Goal: Navigation & Orientation: Find specific page/section

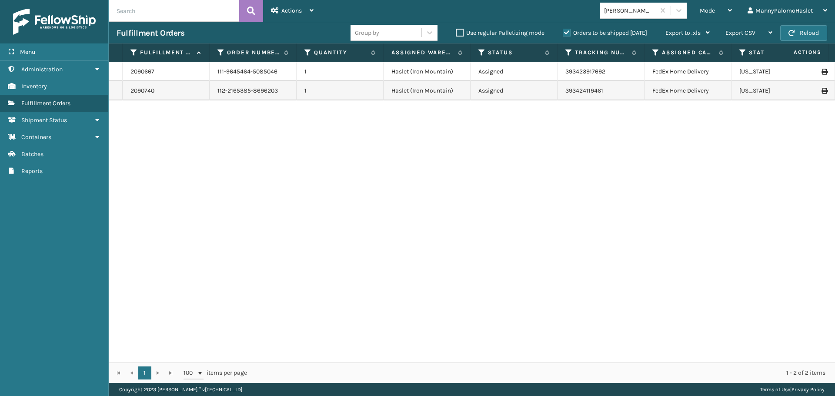
drag, startPoint x: 677, startPoint y: 353, endPoint x: 834, endPoint y: 360, distance: 158.0
click at [834, 360] on div "2090667 111-9645464-5085046 1 Haslet (Iron Mountain) Assigned 393423917692 FedE…" at bounding box center [472, 212] width 726 height 300
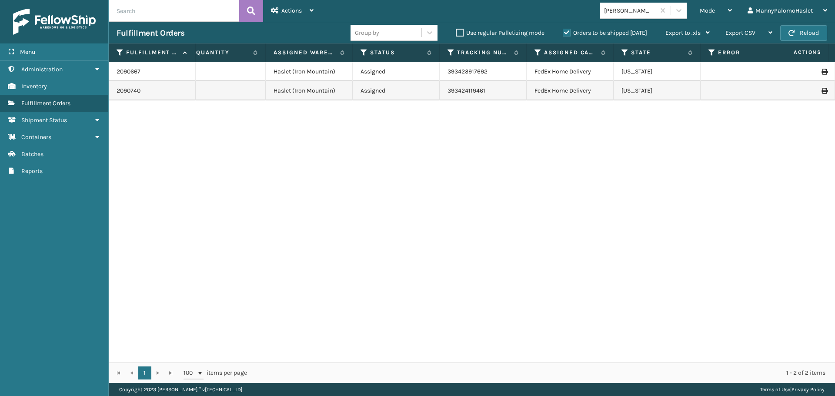
scroll to position [0, 142]
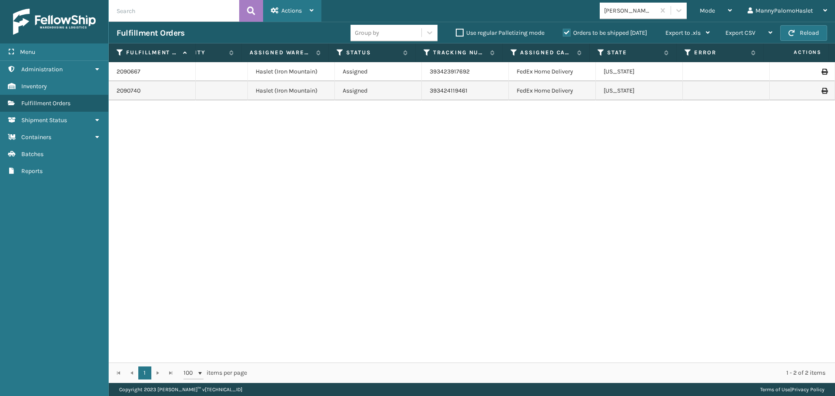
click at [303, 7] on div "Actions" at bounding box center [292, 11] width 43 height 22
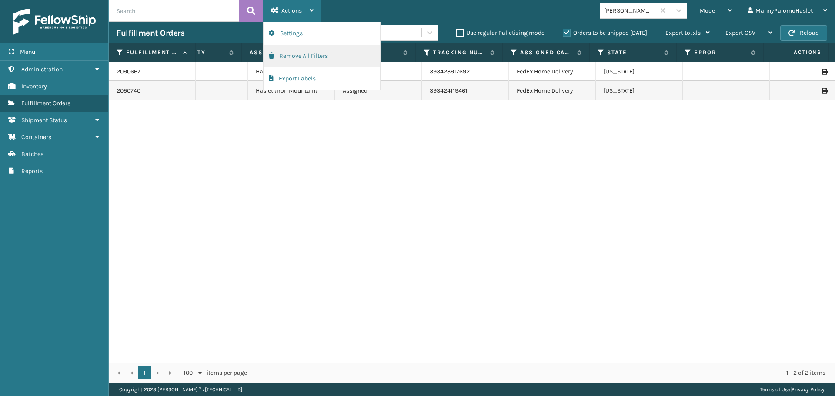
click at [324, 55] on button "Remove All Filters" at bounding box center [321, 56] width 117 height 23
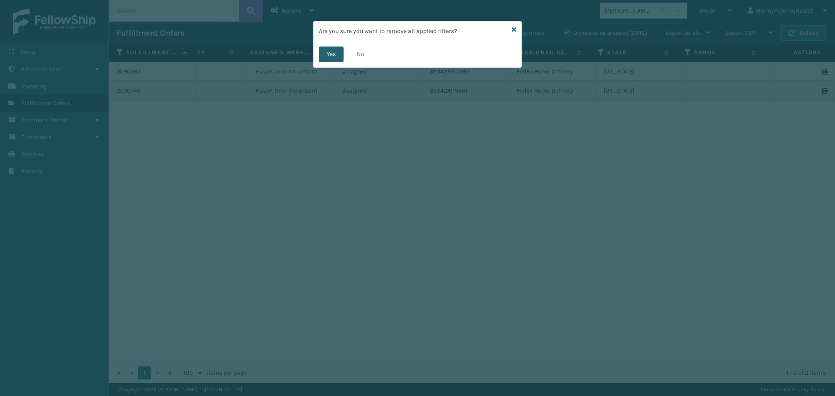
click at [333, 52] on button "Yes" at bounding box center [331, 55] width 25 height 16
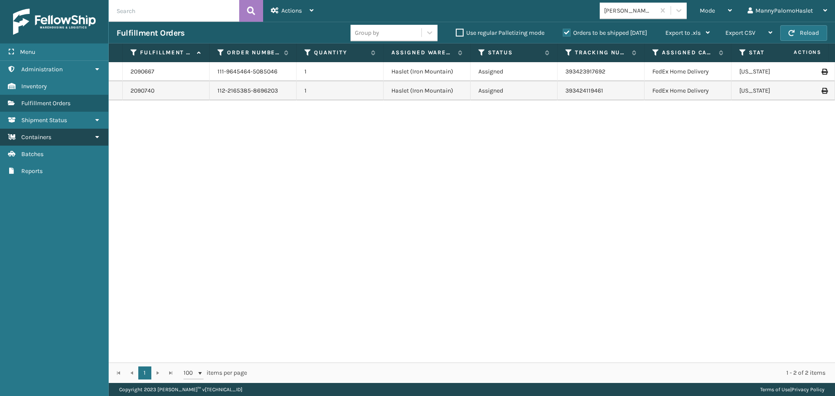
click at [94, 137] on icon at bounding box center [96, 137] width 7 height 6
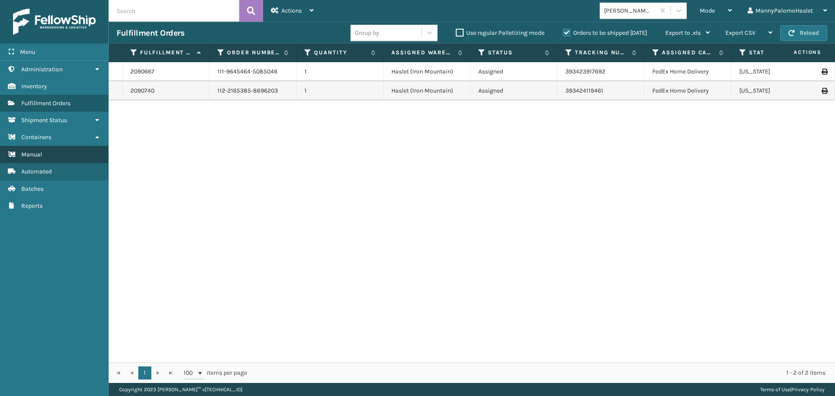
click at [81, 160] on link "Manual" at bounding box center [54, 154] width 108 height 17
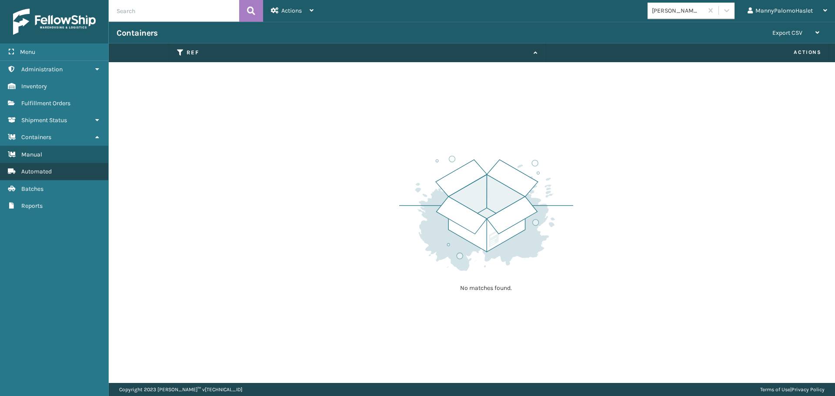
click at [63, 171] on link "Automated" at bounding box center [54, 171] width 108 height 17
click at [85, 160] on link "Manual" at bounding box center [54, 154] width 108 height 17
click at [85, 168] on link "Automated" at bounding box center [54, 171] width 108 height 17
click at [90, 157] on link "Manual" at bounding box center [54, 154] width 108 height 17
click at [81, 193] on link "Batches" at bounding box center [54, 188] width 108 height 17
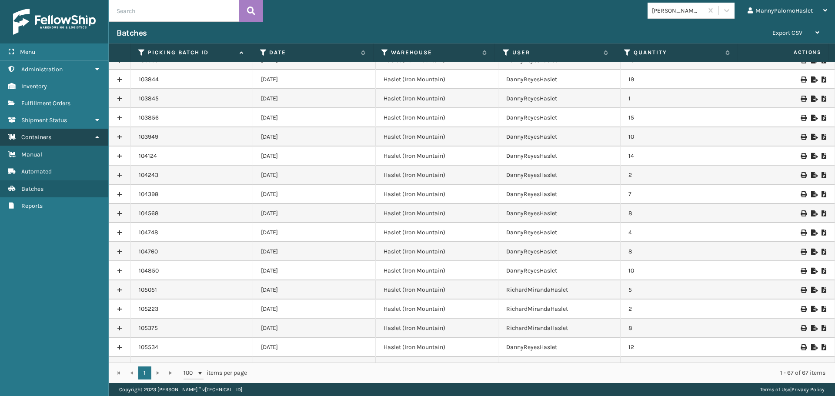
scroll to position [522, 0]
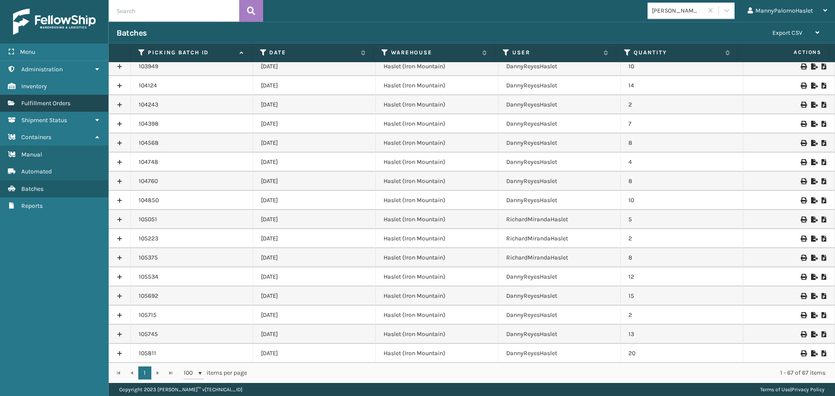
click at [78, 108] on link "Fulfillment Orders" at bounding box center [54, 103] width 108 height 17
